Goal: Find specific page/section: Find specific page/section

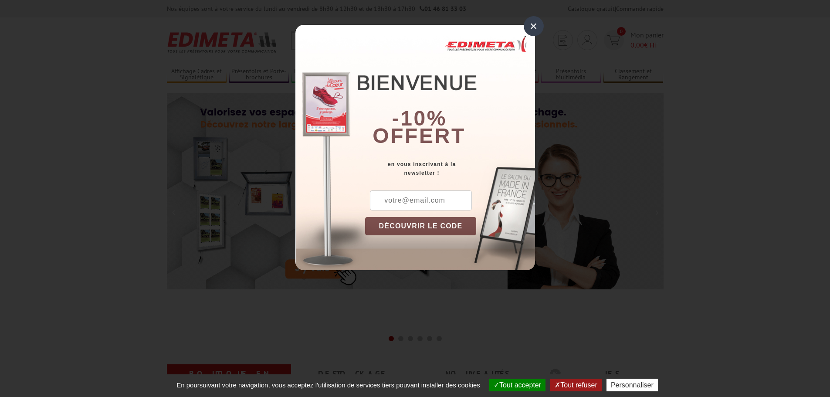
click at [532, 27] on div "×" at bounding box center [534, 26] width 20 height 20
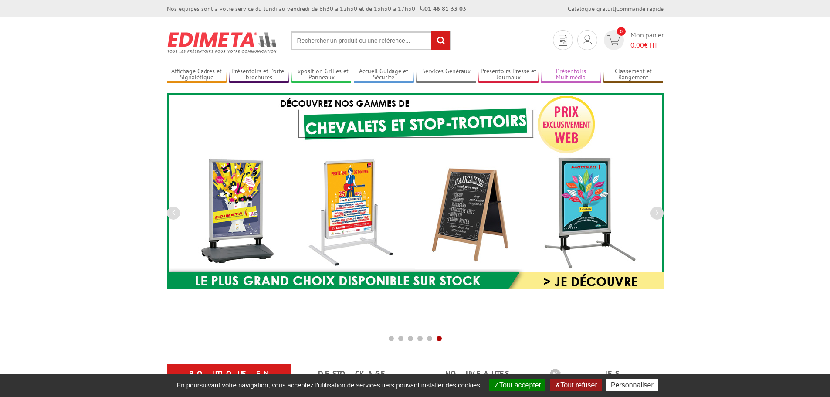
click at [571, 71] on link "Présentoirs Multimédia" at bounding box center [571, 75] width 60 height 14
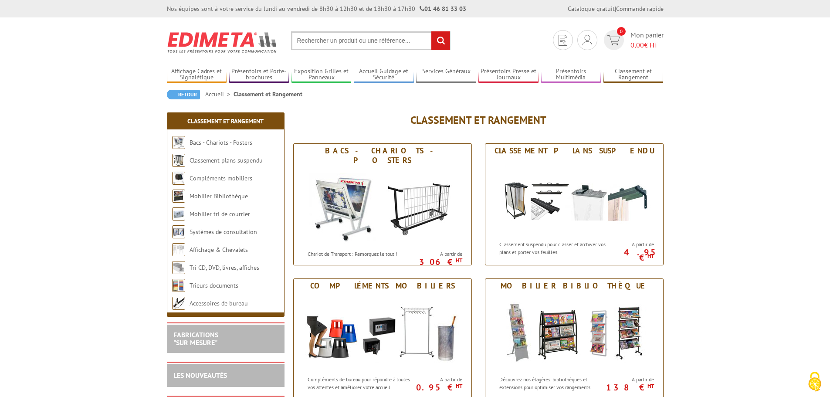
click at [350, 40] on input "text" at bounding box center [370, 40] width 159 height 19
type input "presentoir bonbons"
click at [437, 42] on input "rechercher" at bounding box center [440, 40] width 19 height 19
